Goal: Task Accomplishment & Management: Manage account settings

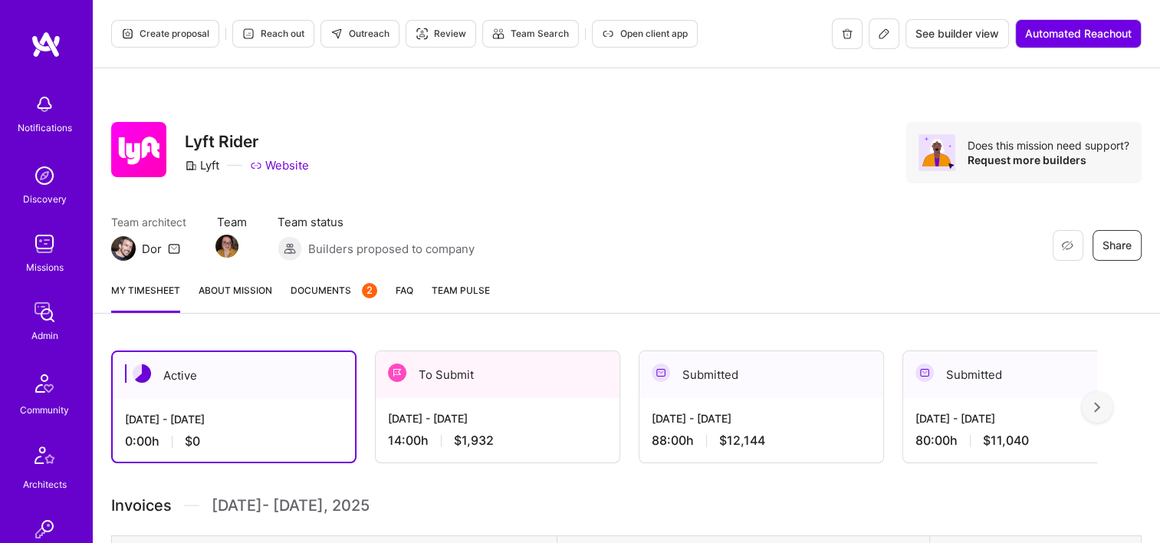
click at [340, 309] on link "Documents 2" at bounding box center [334, 297] width 87 height 31
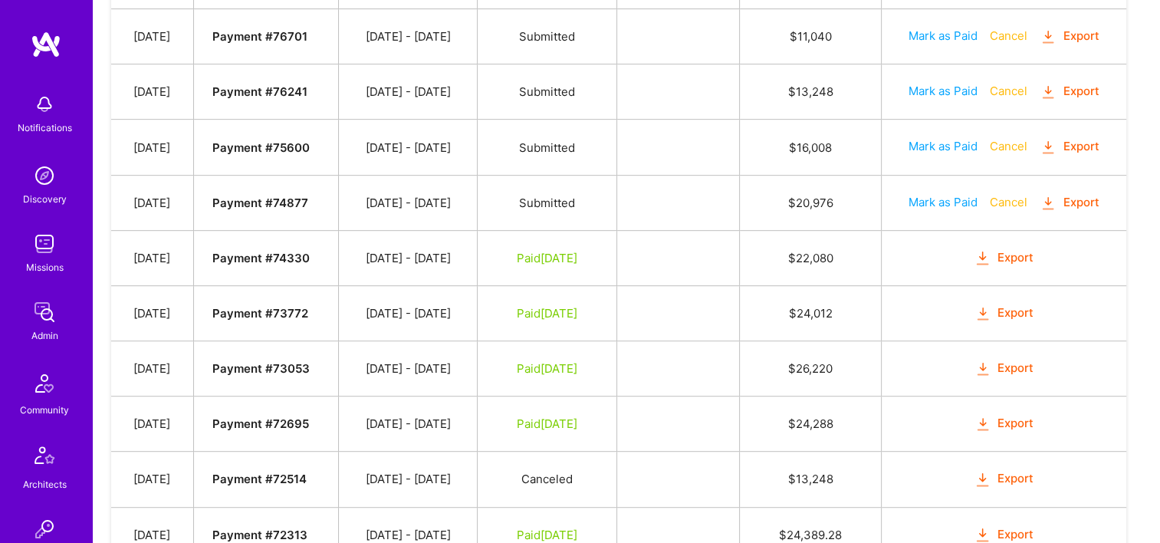
scroll to position [690, 0]
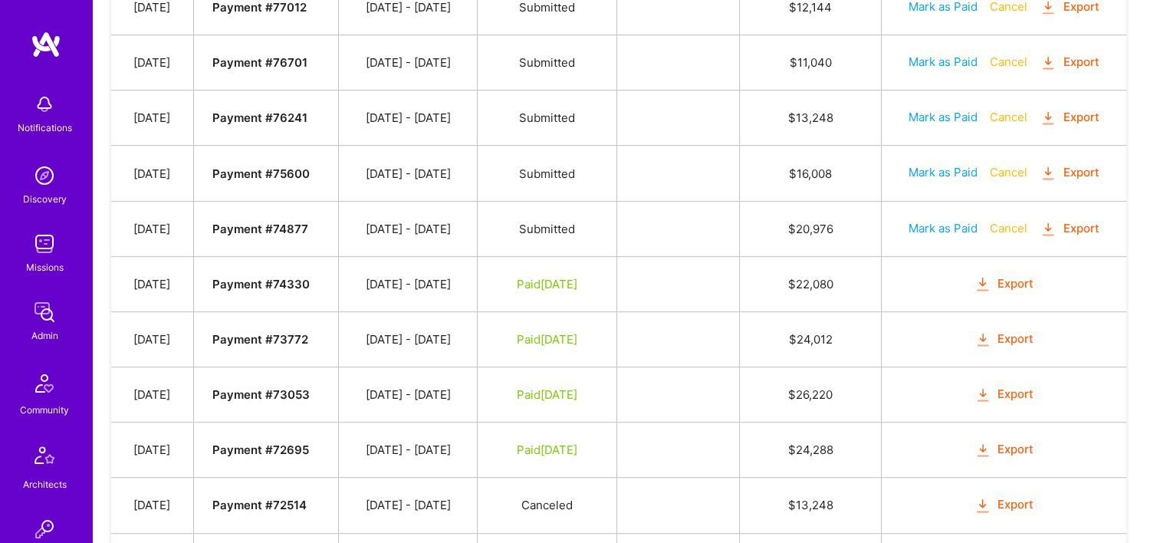
click at [962, 220] on button "Mark as Paid" at bounding box center [943, 228] width 69 height 16
select select "8"
select select "17"
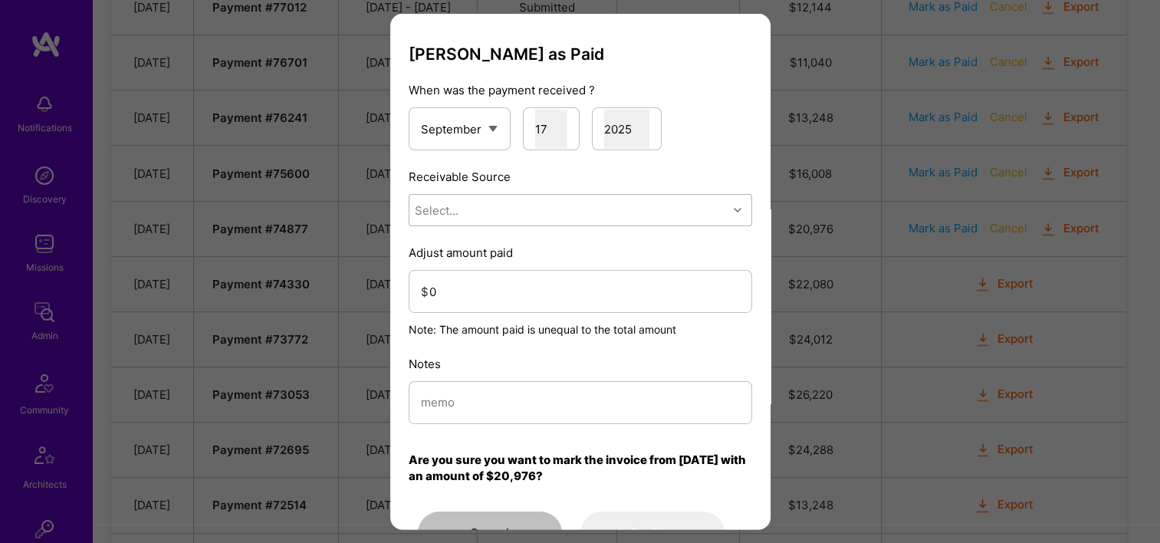
click at [477, 207] on div "Select..." at bounding box center [568, 210] width 318 height 31
click at [492, 298] on div "Stripe" at bounding box center [581, 306] width 344 height 28
click at [486, 286] on input "0" at bounding box center [584, 290] width 311 height 39
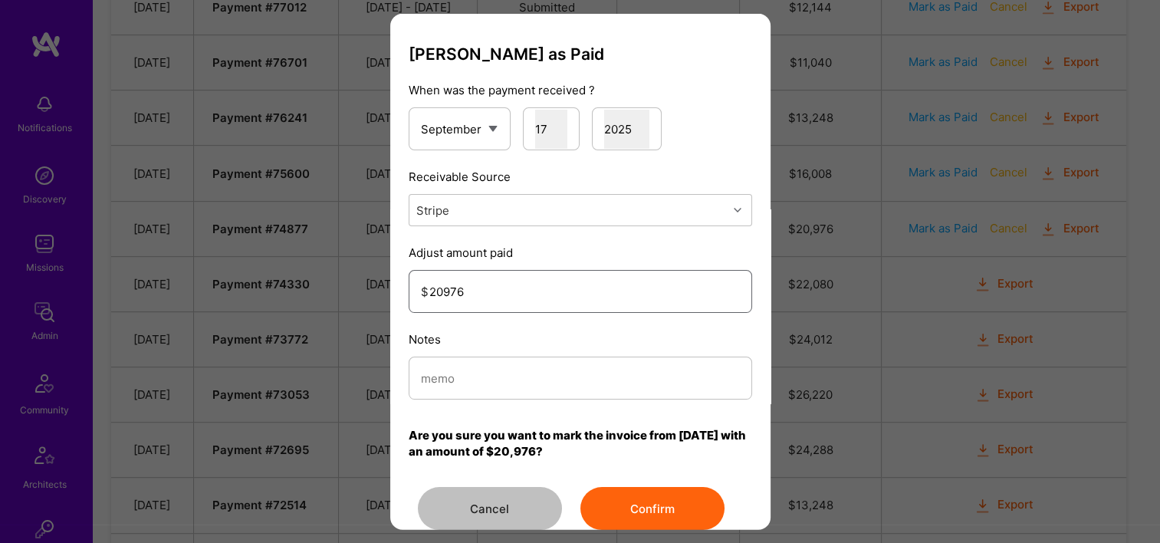
type input "20976"
click at [516, 389] on input "modal" at bounding box center [580, 377] width 319 height 39
type input "Reconciled from Stripe"
drag, startPoint x: 656, startPoint y: 495, endPoint x: 685, endPoint y: 493, distance: 28.4
click at [656, 495] on button "Confirm" at bounding box center [653, 508] width 144 height 43
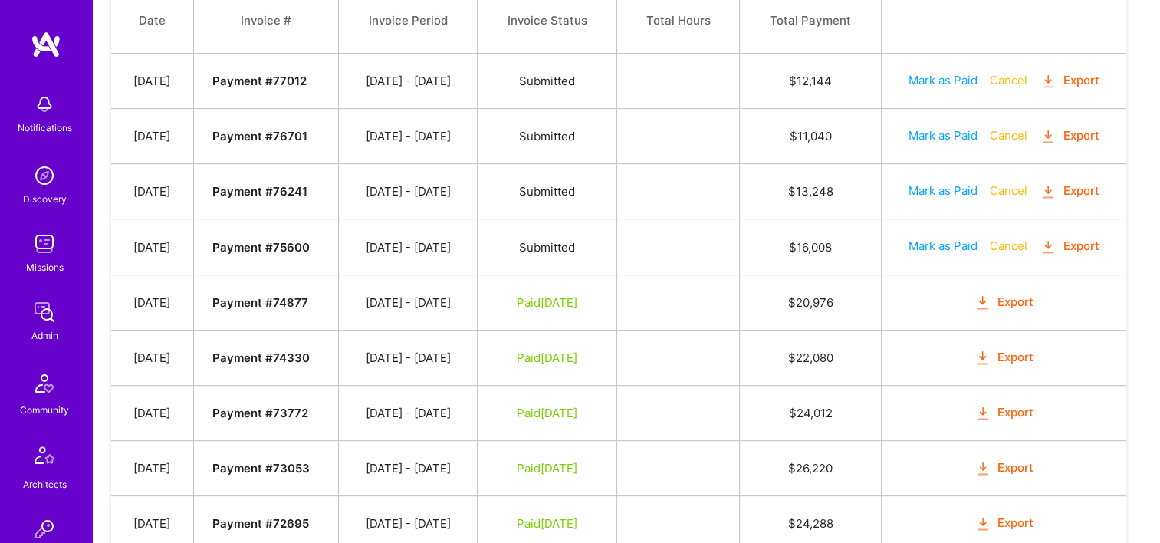
scroll to position [537, 0]
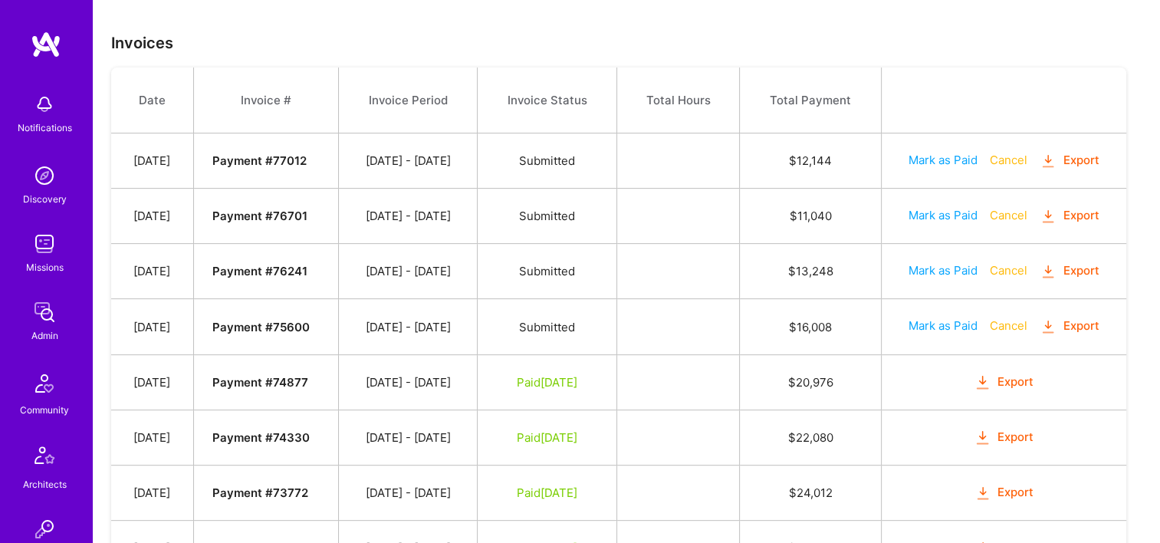
click at [930, 317] on button "Mark as Paid" at bounding box center [943, 325] width 69 height 16
select select "8"
select select "17"
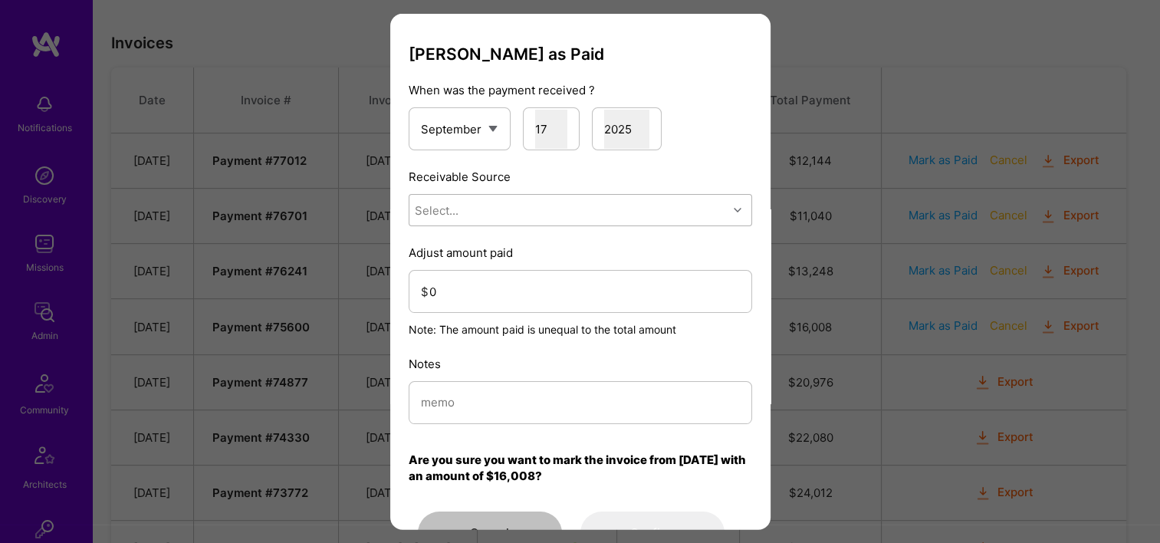
click at [457, 192] on div "Receivable Source Select..." at bounding box center [581, 198] width 344 height 58
click at [459, 207] on div "Select..." at bounding box center [568, 210] width 318 height 31
click at [482, 310] on div "Stripe" at bounding box center [581, 306] width 344 height 28
click at [474, 285] on input "0" at bounding box center [584, 290] width 311 height 39
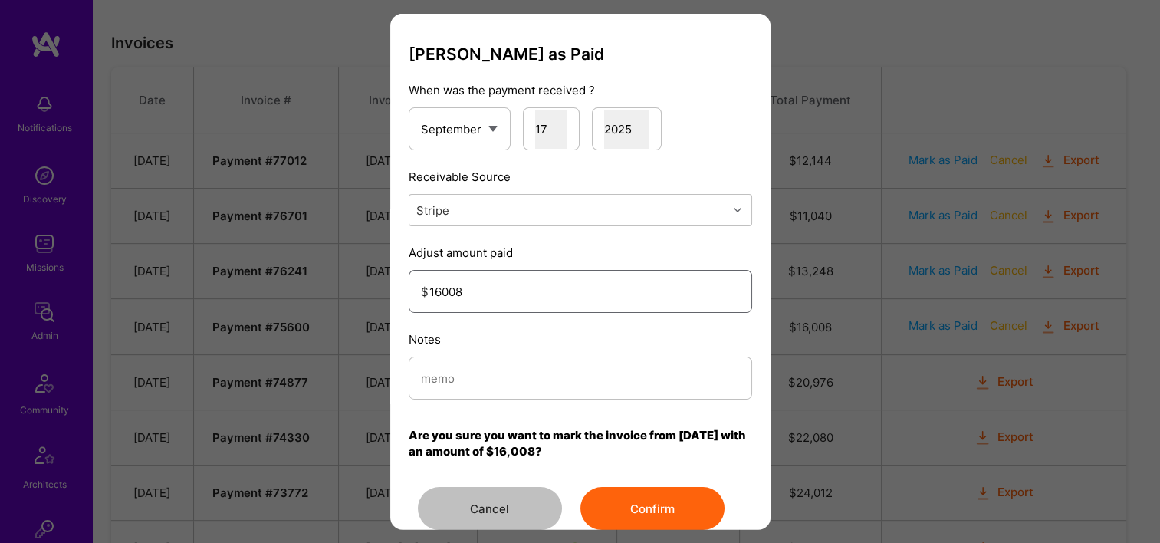
type input "16008"
click at [509, 383] on input "modal" at bounding box center [580, 377] width 319 height 39
type input "Reconciled from Stripe"
click at [666, 505] on button "Confirm" at bounding box center [653, 508] width 144 height 43
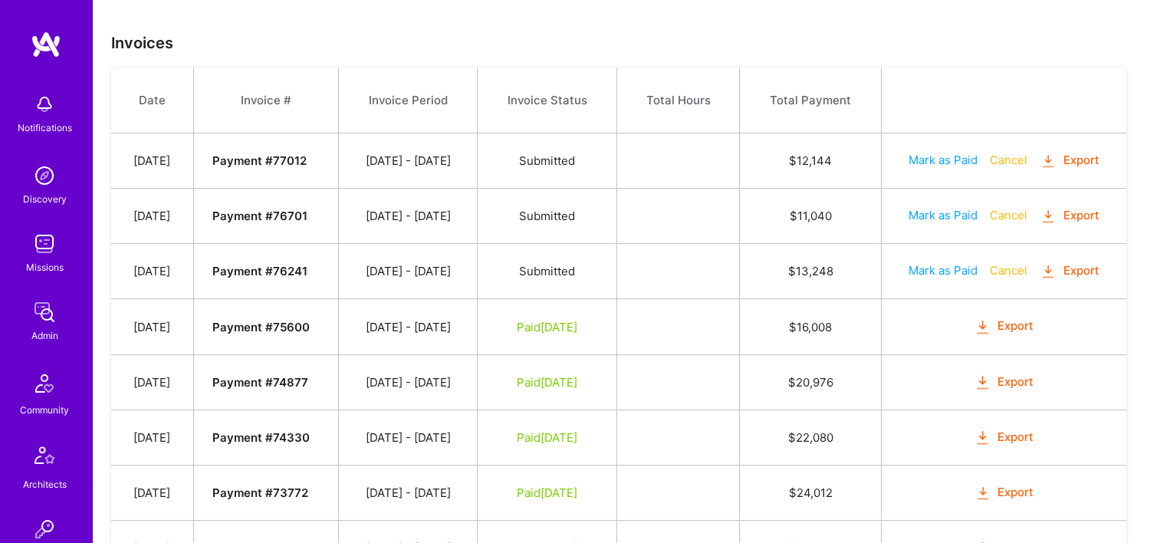
click at [920, 265] on button "Mark as Paid" at bounding box center [943, 270] width 69 height 16
select select "8"
select select "17"
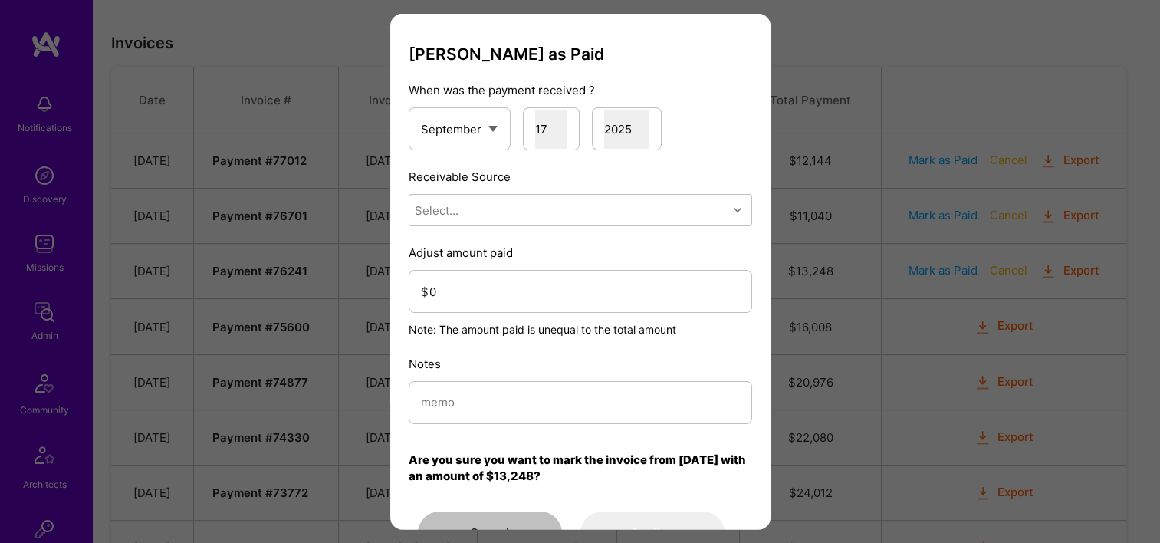
click at [505, 233] on div "Mark Invoice as Paid When was the payment received ? January February March Apr…" at bounding box center [581, 299] width 344 height 510
click at [495, 224] on div "Select..." at bounding box center [568, 210] width 318 height 31
click at [494, 309] on div "Stripe" at bounding box center [581, 306] width 344 height 28
click at [482, 399] on input "modal" at bounding box center [580, 402] width 319 height 39
type input "Reconciled from Stripe"
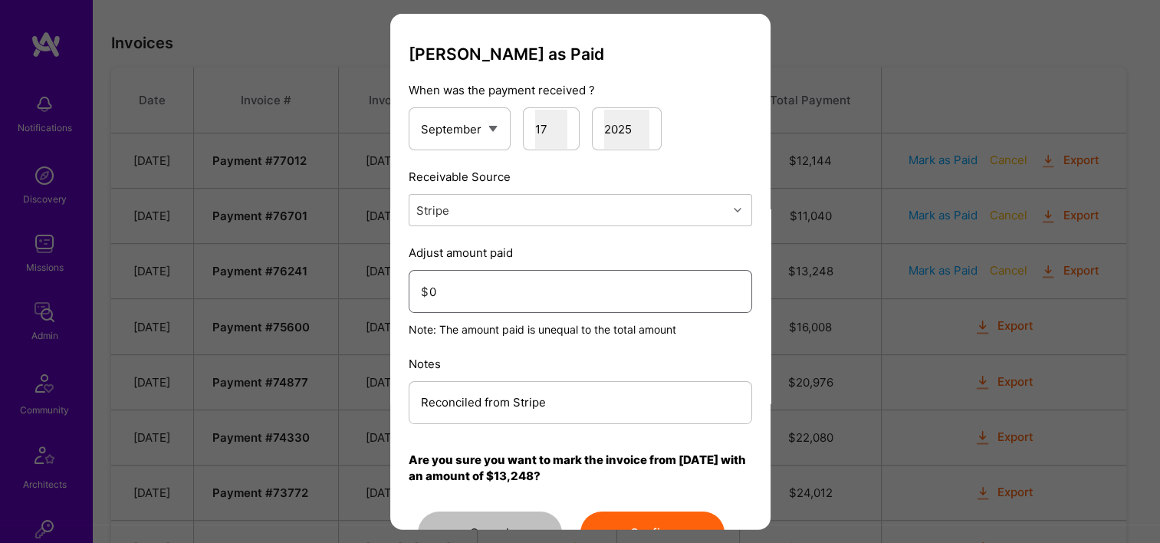
click at [500, 296] on input "0" at bounding box center [584, 290] width 311 height 39
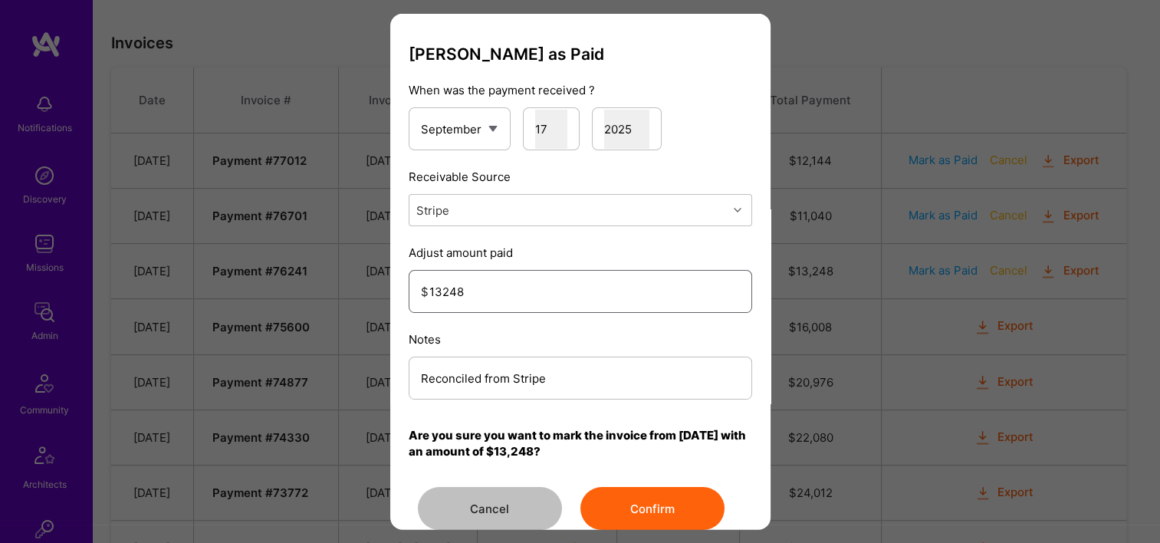
type input "13248"
click at [668, 502] on button "Confirm" at bounding box center [653, 508] width 144 height 43
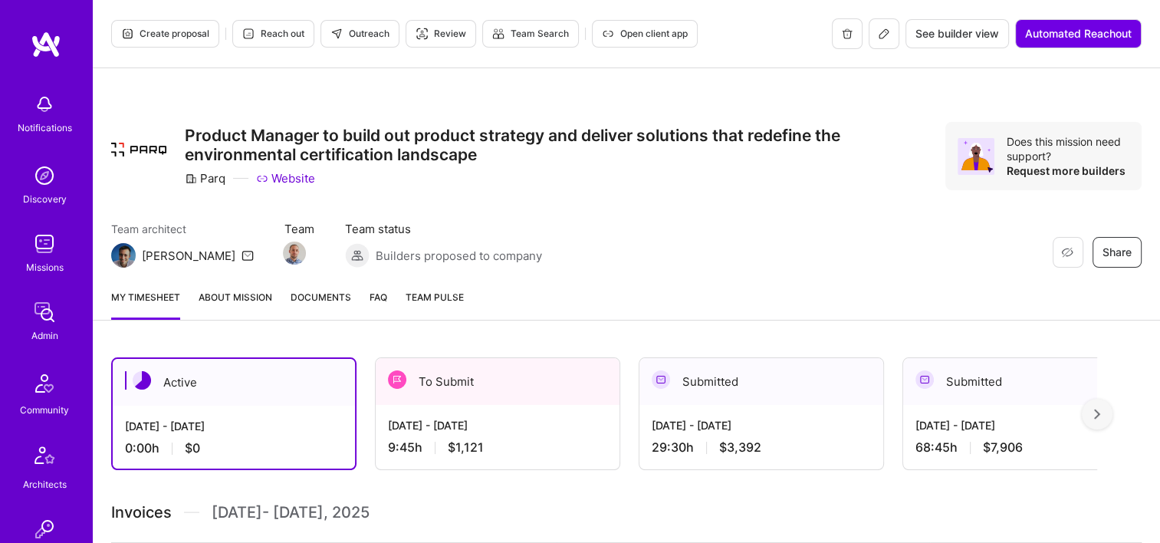
click at [347, 294] on span "Documents" at bounding box center [321, 297] width 61 height 16
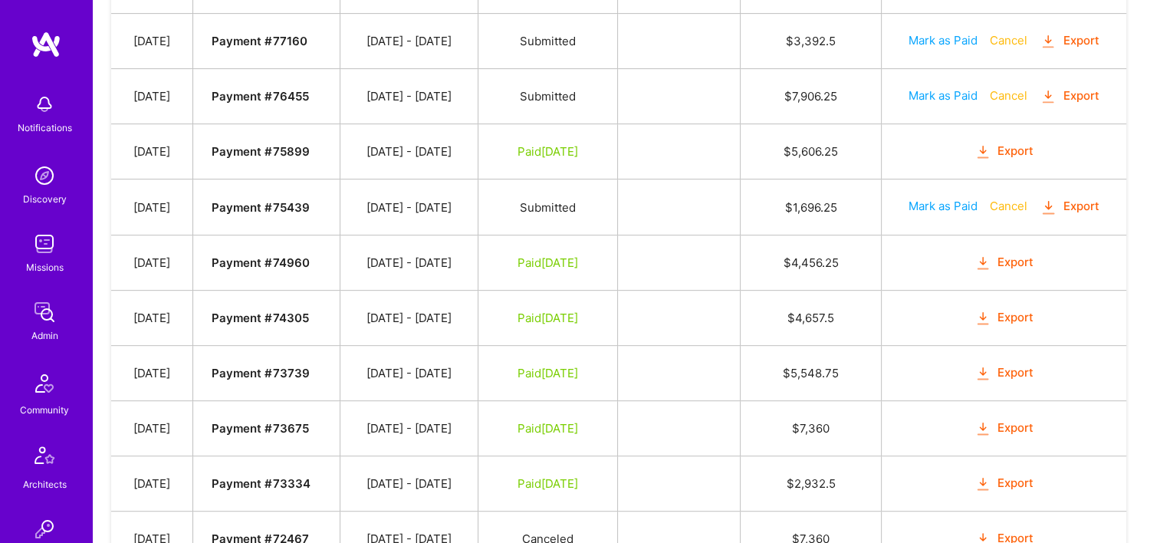
scroll to position [537, 0]
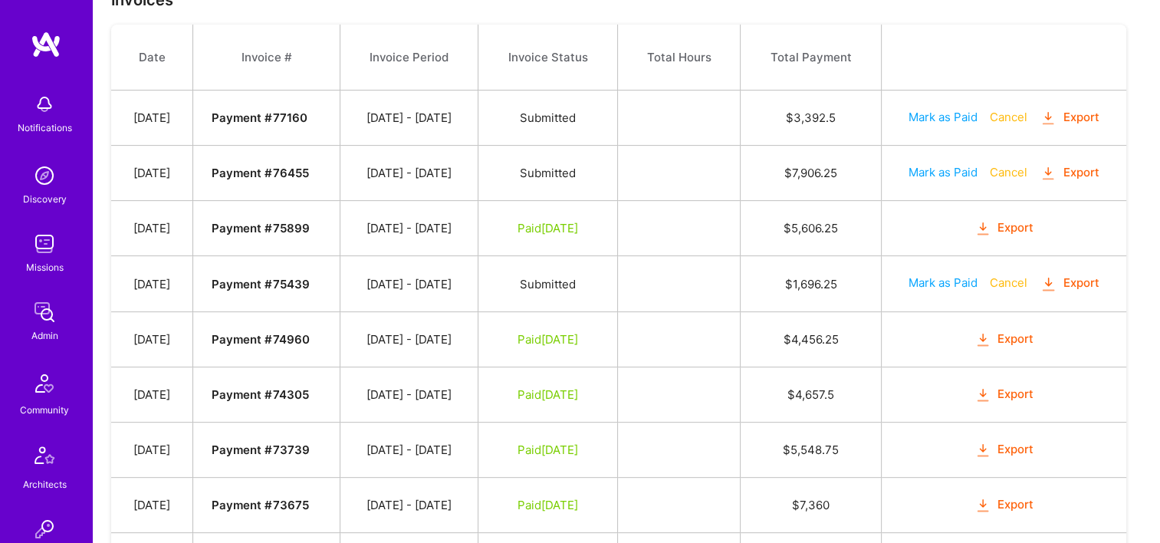
click at [926, 173] on button "Mark as Paid" at bounding box center [943, 172] width 69 height 16
select select "8"
select select "17"
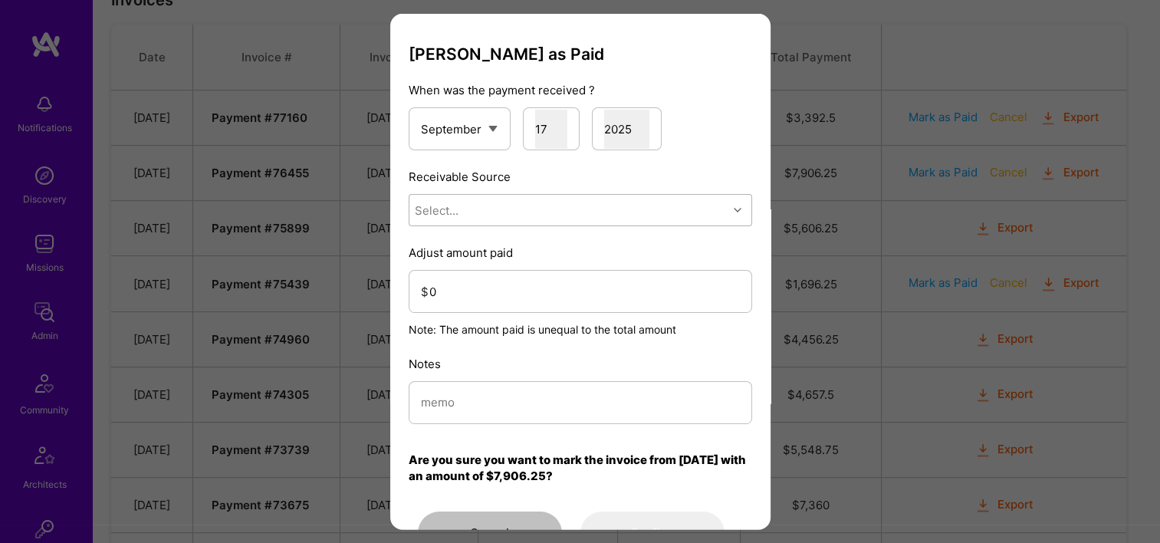
click at [565, 217] on div "Select..." at bounding box center [568, 210] width 318 height 31
click at [555, 304] on div "Stripe" at bounding box center [581, 306] width 344 height 28
click at [528, 304] on input "0" at bounding box center [584, 290] width 311 height 39
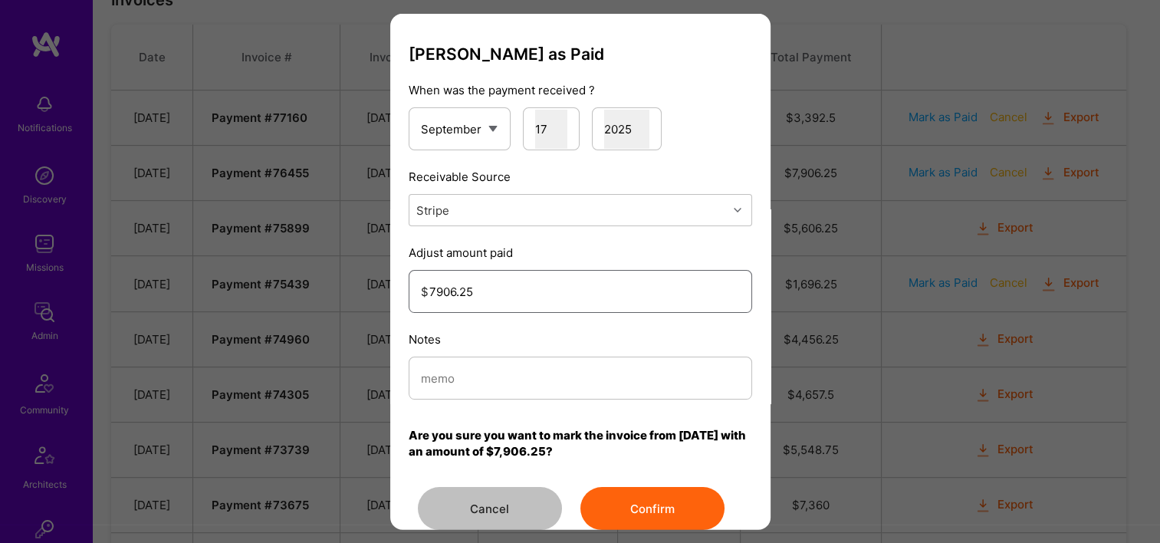
type input "7906.25"
click at [508, 373] on input "modal" at bounding box center [580, 377] width 319 height 39
type input "Reconciled from Stripe"
click at [627, 504] on button "Confirm" at bounding box center [653, 508] width 144 height 43
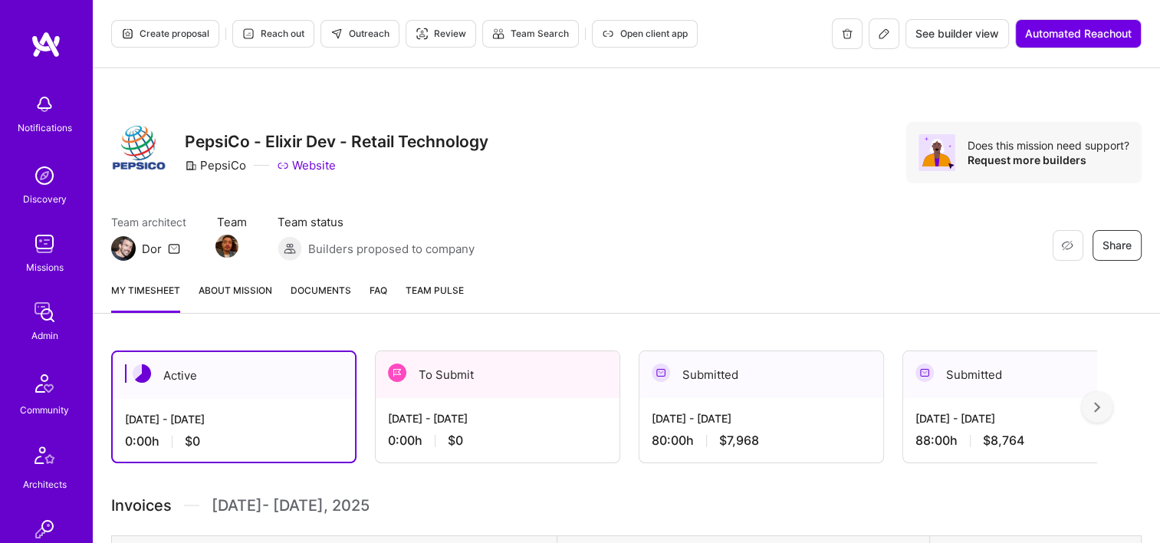
click at [321, 290] on span "Documents" at bounding box center [321, 290] width 61 height 16
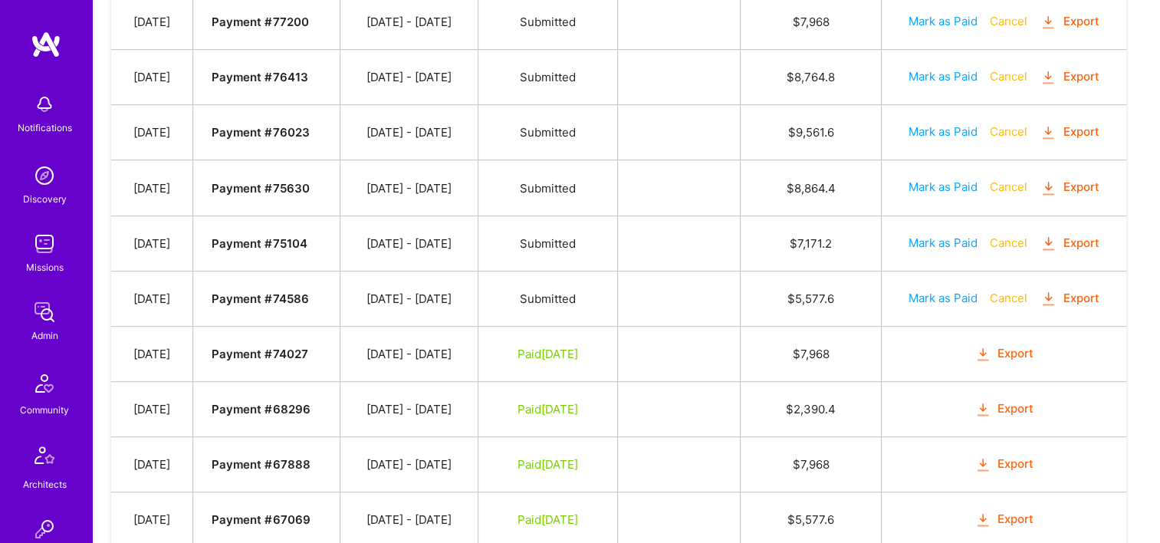
scroll to position [460, 0]
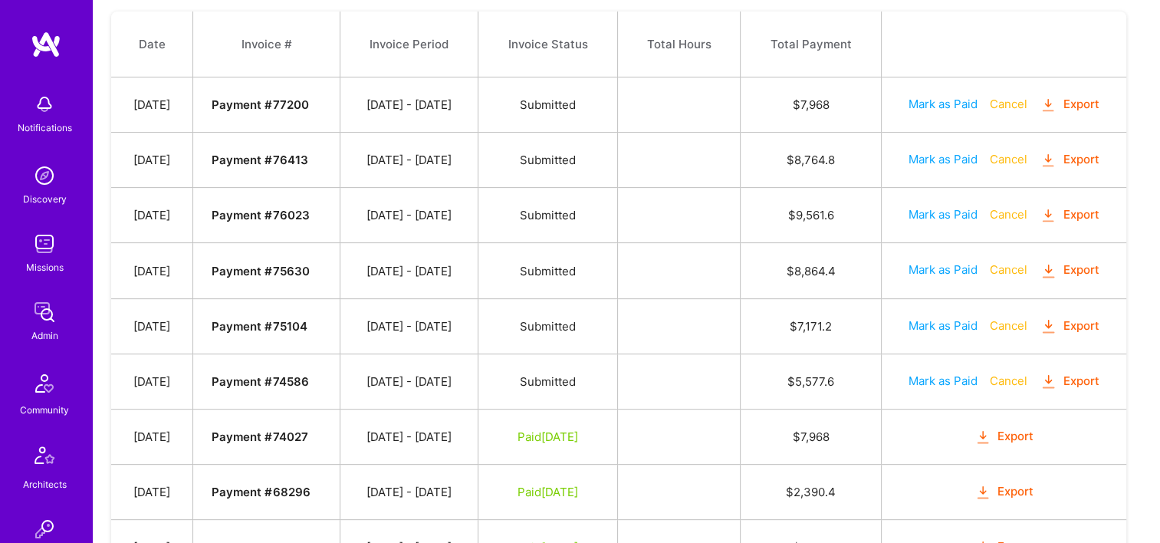
click at [920, 319] on button "Mark as Paid" at bounding box center [943, 325] width 69 height 16
select select "8"
select select "17"
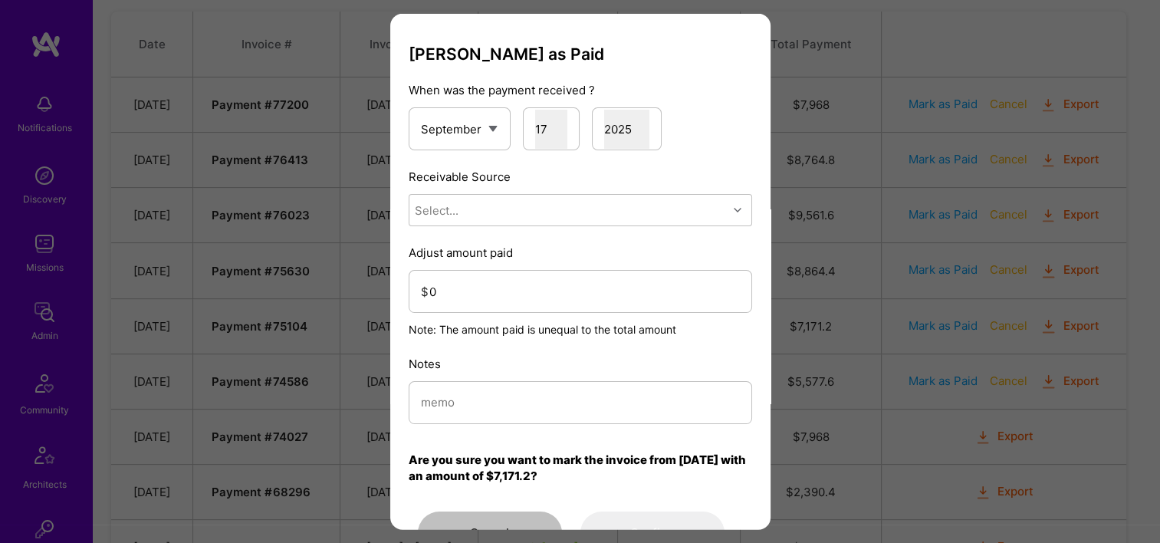
click at [551, 224] on div "Select..." at bounding box center [568, 210] width 318 height 31
click at [505, 308] on div "Stripe" at bounding box center [581, 306] width 344 height 28
click at [500, 304] on input "0" at bounding box center [584, 290] width 311 height 39
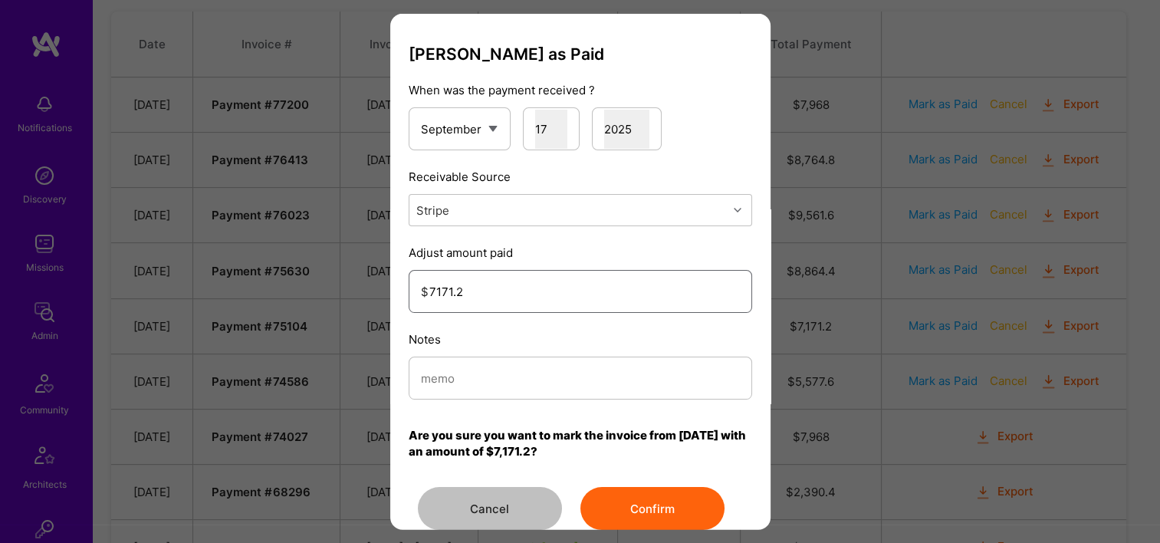
type input "7171.2"
click at [506, 367] on input "modal" at bounding box center [580, 377] width 319 height 39
type input "Reconciled from Stripe"
click at [643, 506] on button "Confirm" at bounding box center [653, 508] width 144 height 43
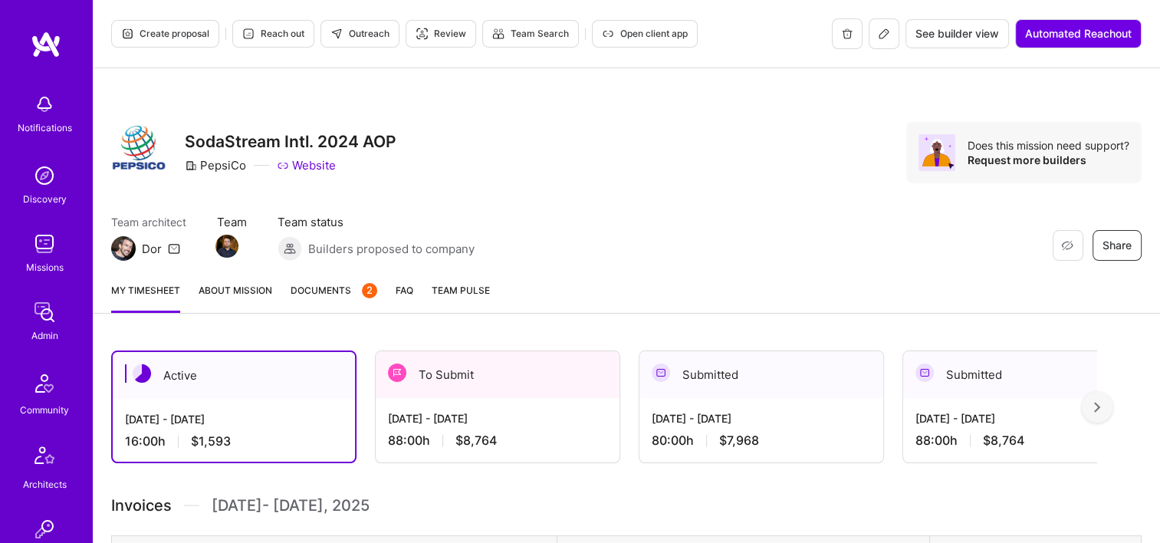
click at [357, 295] on span "Documents 2" at bounding box center [334, 290] width 87 height 16
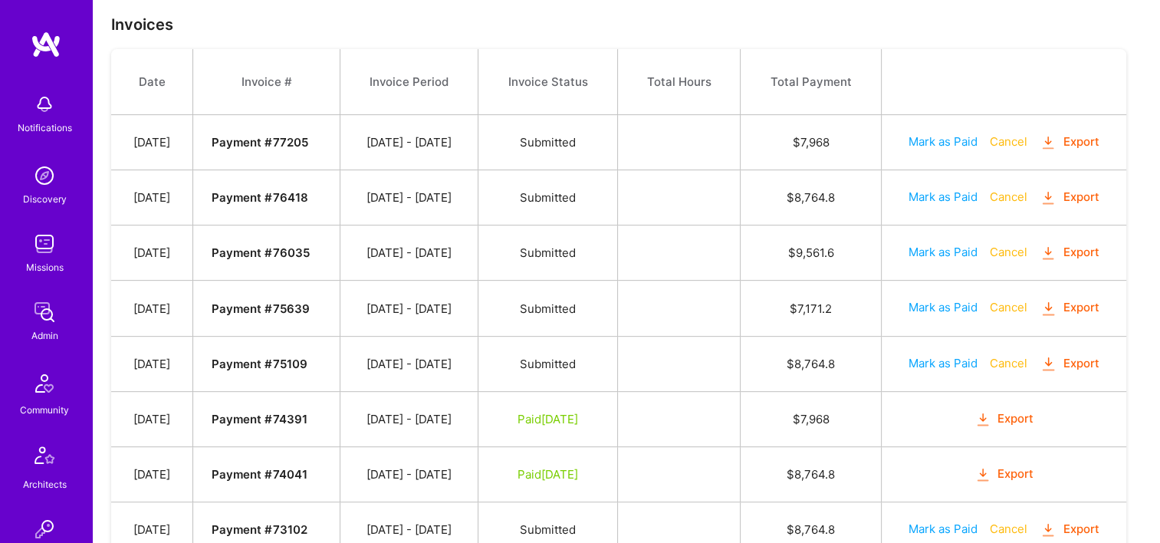
scroll to position [581, 0]
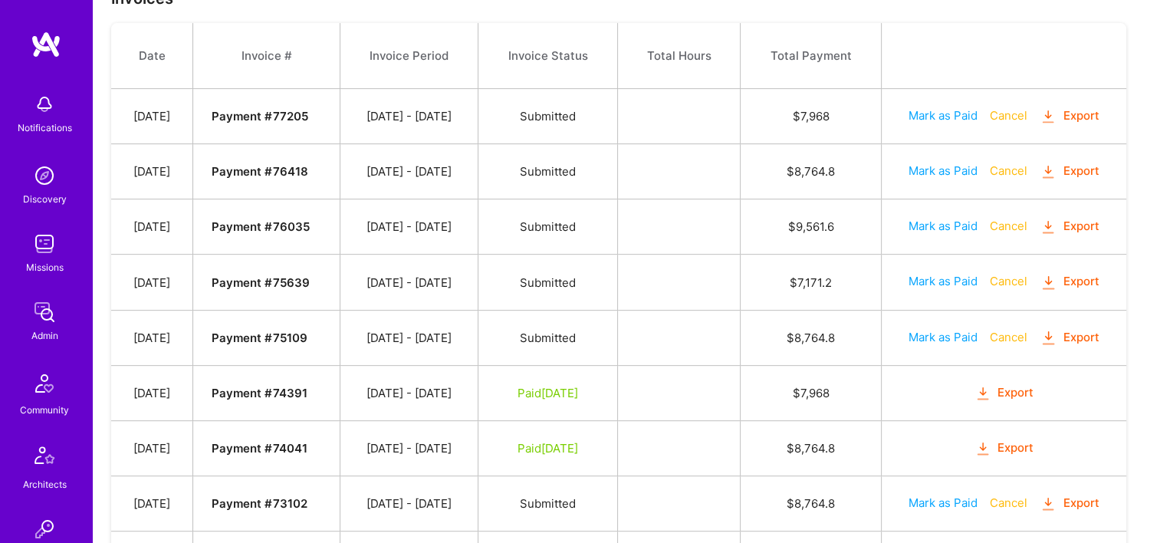
click at [917, 337] on button "Mark as Paid" at bounding box center [943, 337] width 69 height 16
select select "8"
select select "17"
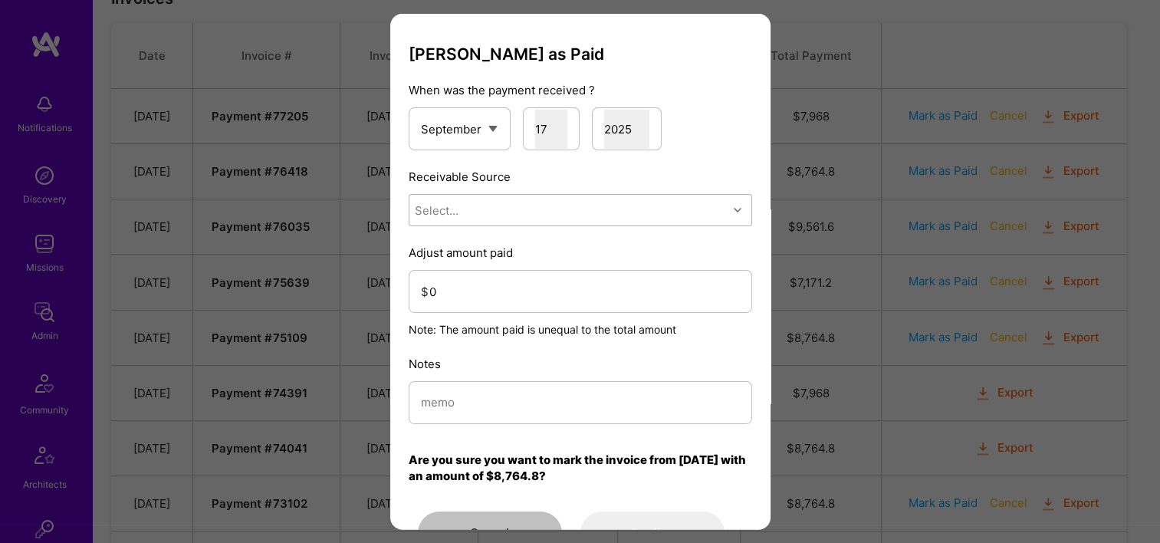
click at [515, 223] on div "Select..." at bounding box center [568, 210] width 318 height 31
click at [510, 301] on div "Stripe" at bounding box center [581, 306] width 344 height 28
click at [509, 298] on input "0" at bounding box center [584, 290] width 311 height 39
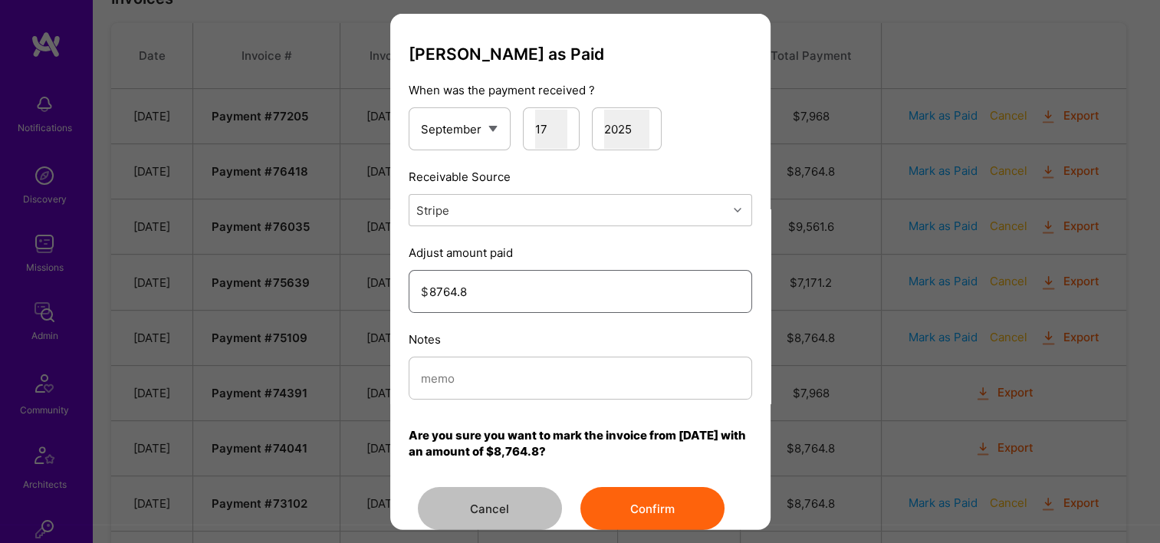
type input "8764.8"
click at [537, 376] on input "modal" at bounding box center [580, 377] width 319 height 39
type input "Reconciled from Stripe"
drag, startPoint x: 669, startPoint y: 493, endPoint x: 775, endPoint y: 378, distance: 156.3
click at [669, 494] on button "Confirm" at bounding box center [653, 508] width 144 height 43
